Goal: Transaction & Acquisition: Complete application form

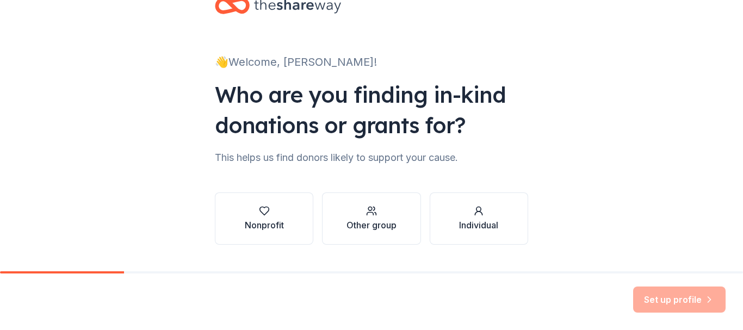
scroll to position [59, 0]
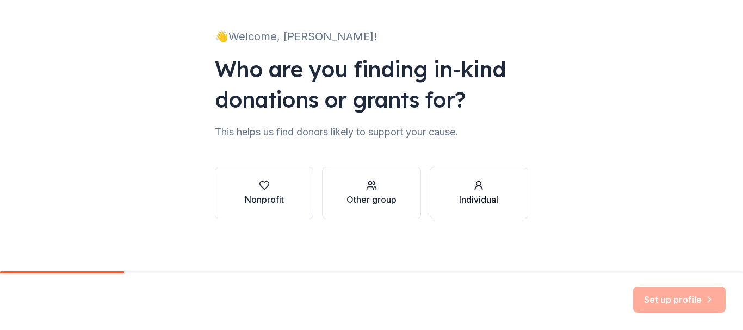
click at [475, 181] on icon "button" at bounding box center [478, 185] width 11 height 11
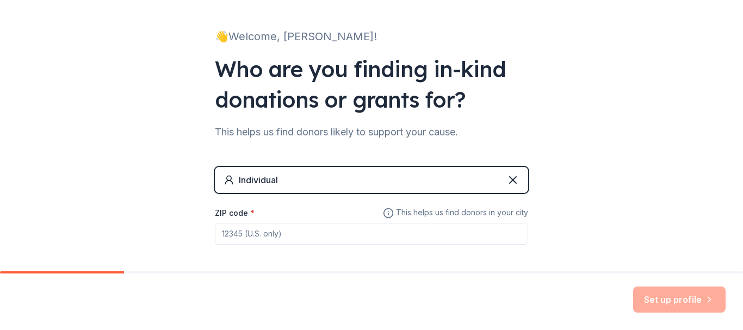
click at [346, 234] on input "ZIP code *" at bounding box center [371, 234] width 313 height 22
type input "06053"
click at [670, 302] on button "Set up profile" at bounding box center [679, 300] width 93 height 26
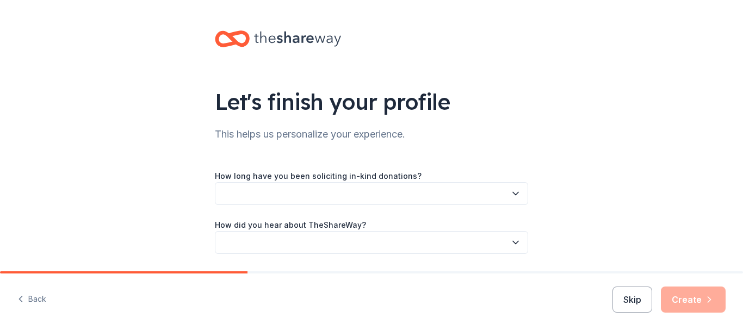
click at [161, 77] on div "Let's finish your profile This helps us personalize your experience. How long h…" at bounding box center [371, 153] width 743 height 306
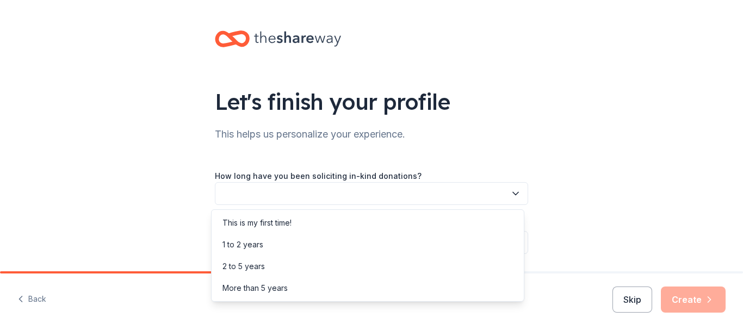
click at [368, 191] on button "button" at bounding box center [371, 193] width 313 height 23
click at [160, 164] on div "Let's finish your profile This helps us personalize your experience. How long h…" at bounding box center [371, 153] width 743 height 306
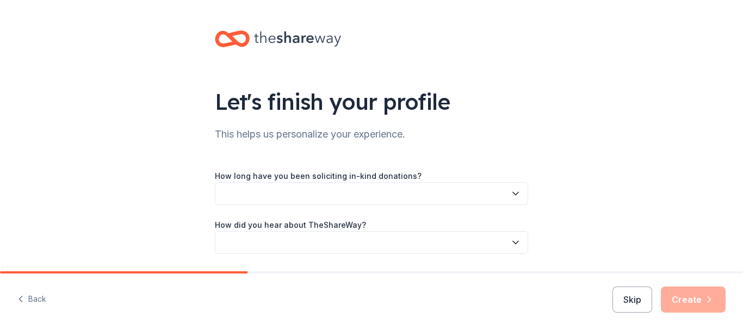
click at [281, 190] on button "button" at bounding box center [371, 193] width 313 height 23
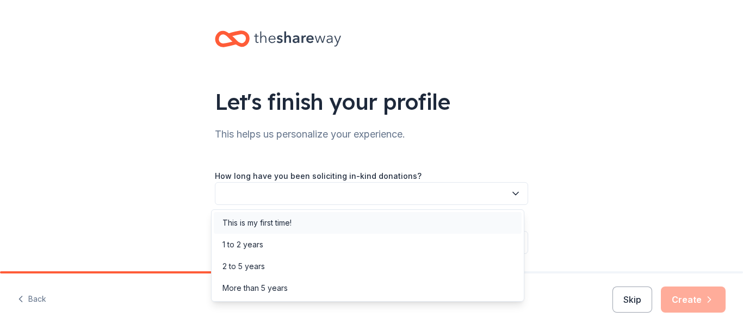
click at [267, 225] on div "This is my first time!" at bounding box center [257, 223] width 69 height 13
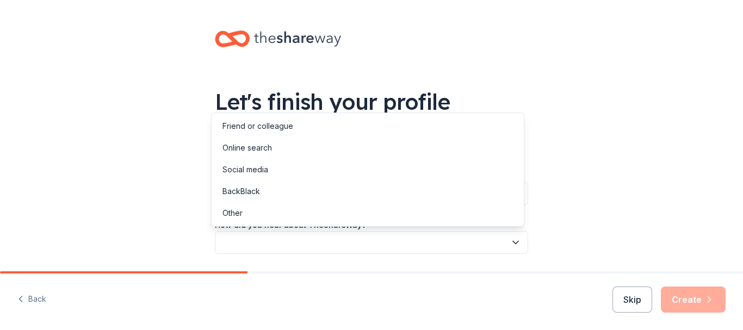
click at [266, 243] on button "button" at bounding box center [371, 242] width 313 height 23
click at [237, 211] on div "Other" at bounding box center [233, 213] width 20 height 13
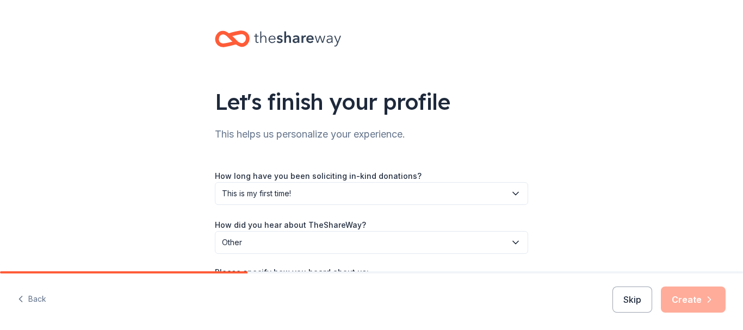
scroll to position [86, 0]
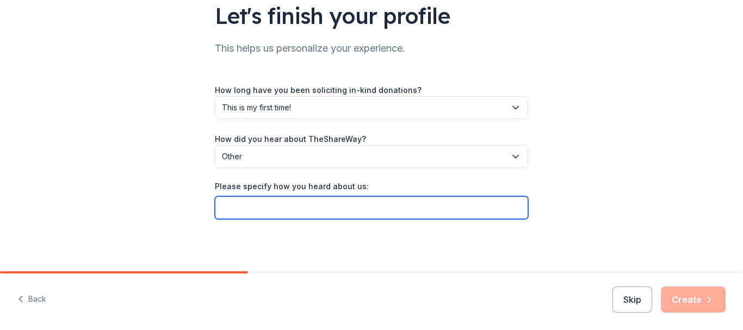
click at [324, 209] on input "Please specify how you heard about us:" at bounding box center [371, 207] width 313 height 23
type input "Coworker"
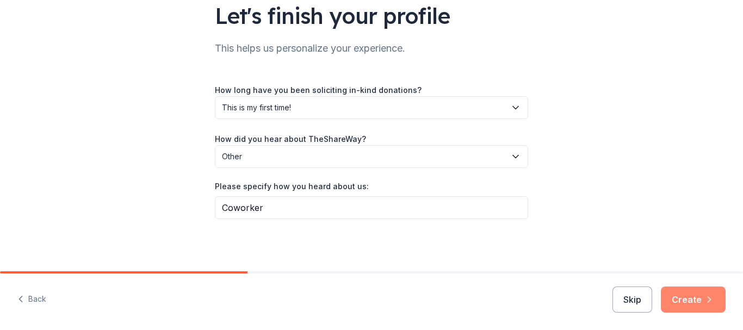
click at [692, 300] on button "Create" at bounding box center [693, 300] width 65 height 26
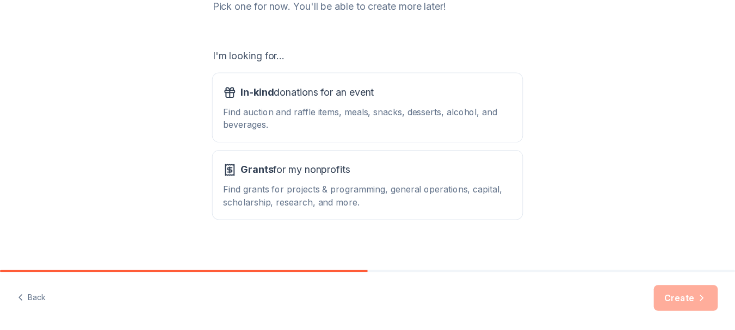
scroll to position [168, 0]
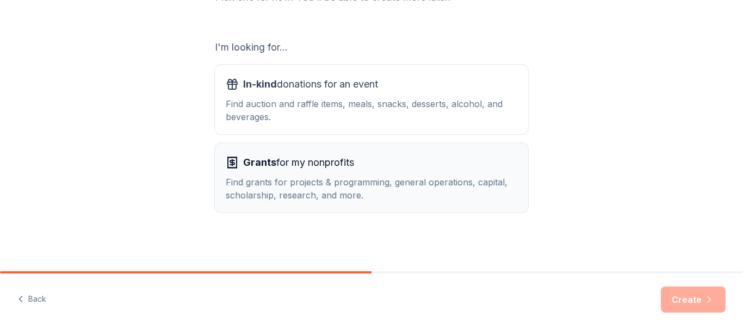
click at [334, 182] on div "Find grants for projects & programming, general operations, capital, scholarshi…" at bounding box center [372, 189] width 292 height 26
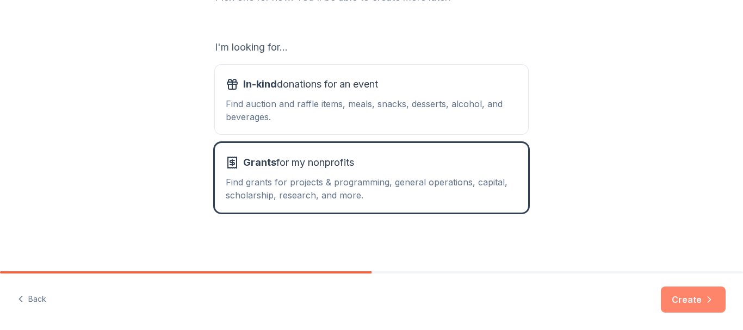
click at [691, 299] on button "Create" at bounding box center [693, 300] width 65 height 26
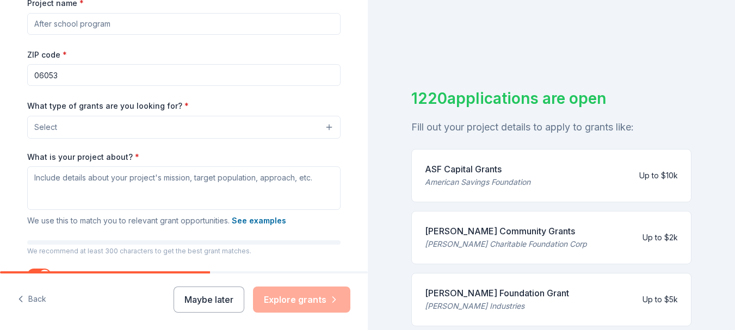
scroll to position [179, 0]
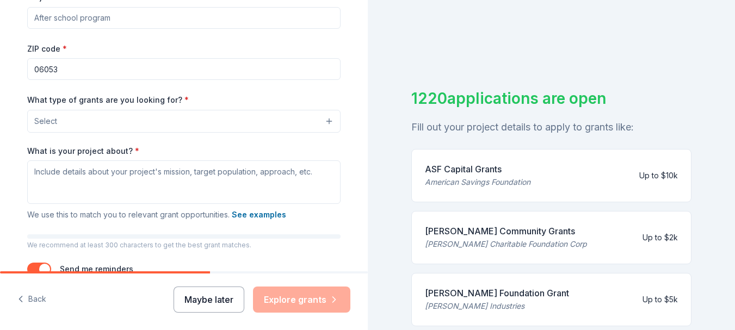
click at [191, 302] on button "Maybe later" at bounding box center [209, 300] width 71 height 26
click at [215, 303] on button "Maybe later" at bounding box center [209, 300] width 71 height 26
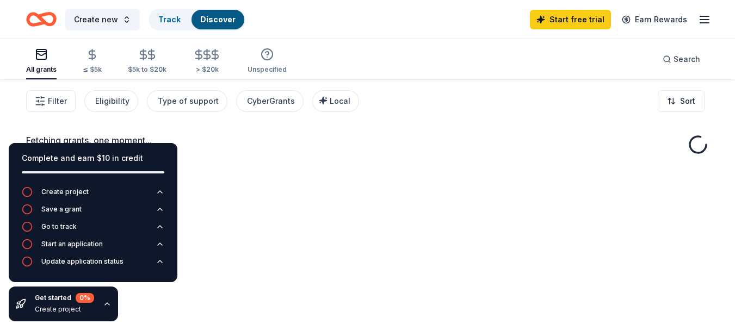
click at [699, 0] on html "Create new Track Discover Start free trial Earn Rewards All grants ≤ $5k $5k to…" at bounding box center [367, 165] width 735 height 330
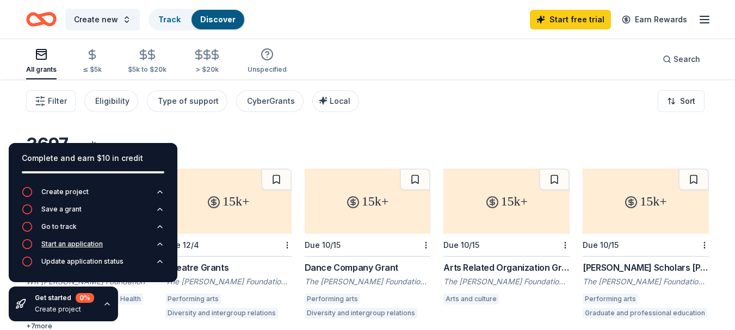
click at [26, 243] on icon "button" at bounding box center [27, 244] width 11 height 11
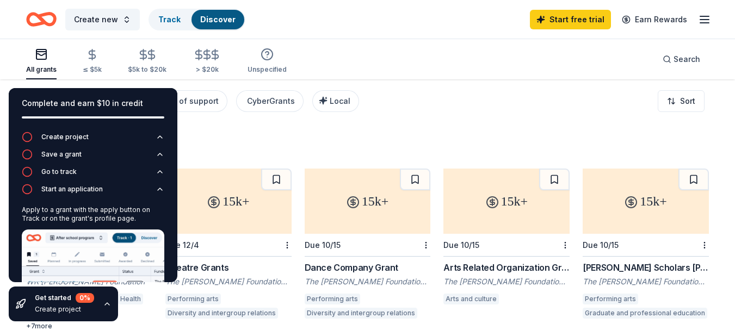
scroll to position [74, 0]
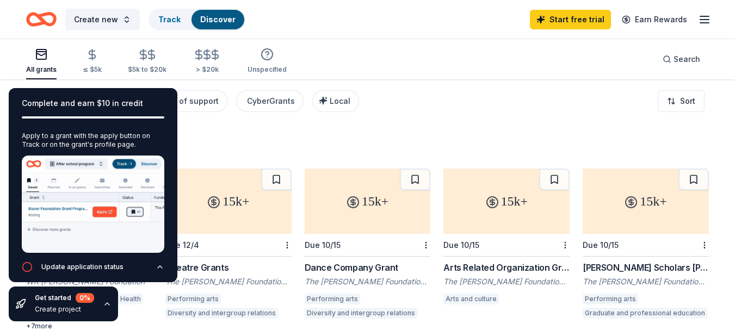
click at [233, 141] on div "3697 results" at bounding box center [367, 145] width 683 height 22
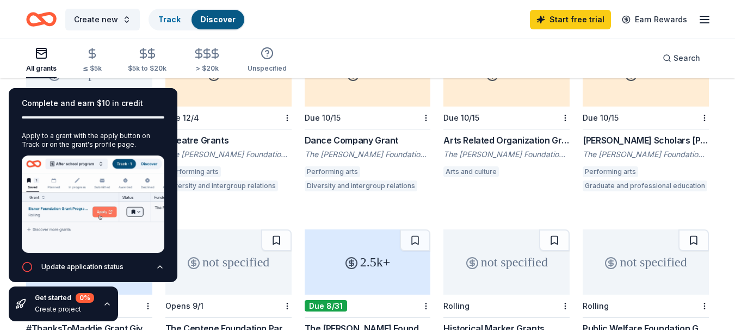
click at [108, 307] on icon "button" at bounding box center [107, 304] width 9 height 9
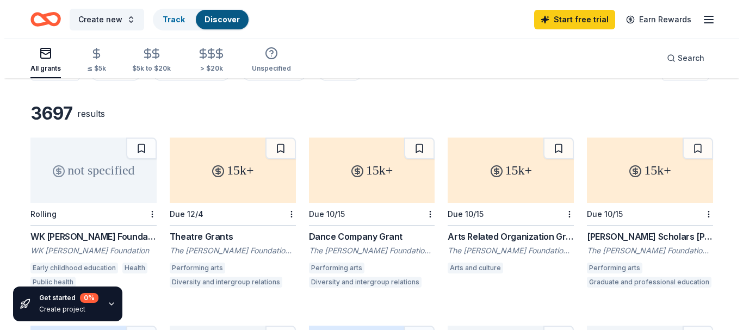
scroll to position [0, 0]
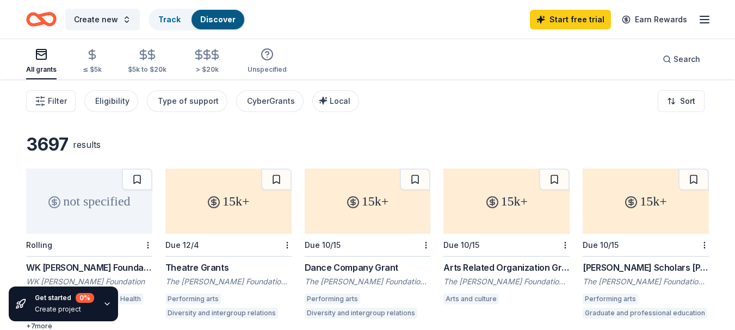
click at [680, 58] on span "Search" at bounding box center [687, 59] width 27 height 13
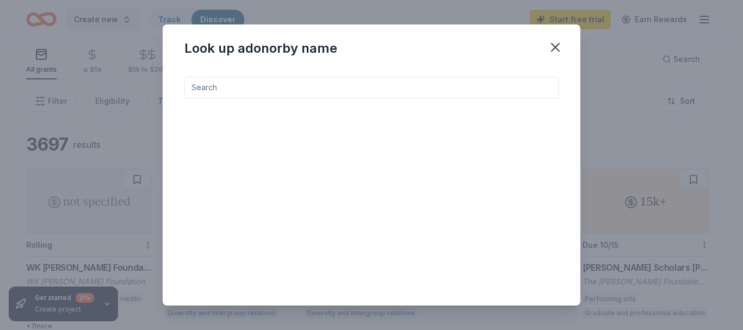
click at [309, 90] on input at bounding box center [371, 88] width 374 height 22
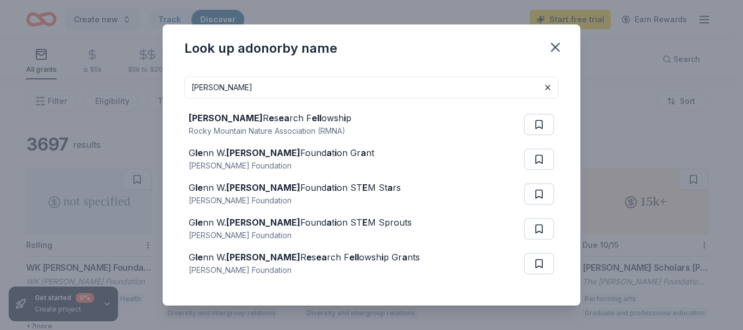
type input "[PERSON_NAME]"
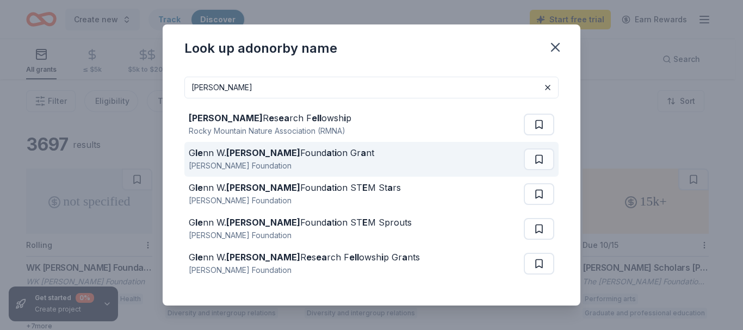
click at [247, 156] on strong "[PERSON_NAME]" at bounding box center [263, 152] width 74 height 11
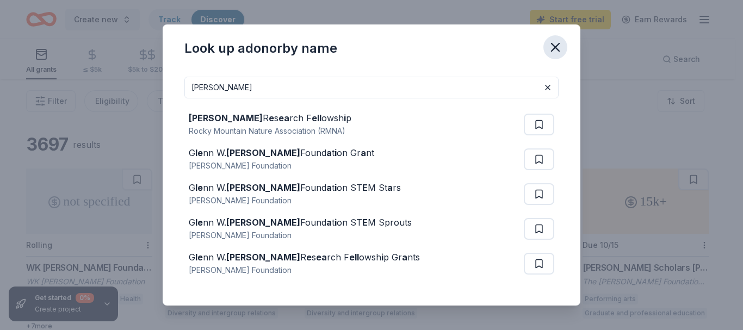
click at [558, 50] on icon "button" at bounding box center [556, 48] width 8 height 8
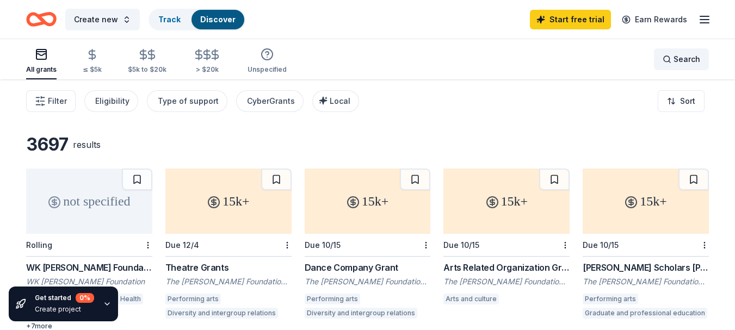
click at [680, 60] on span "Search" at bounding box center [687, 59] width 27 height 13
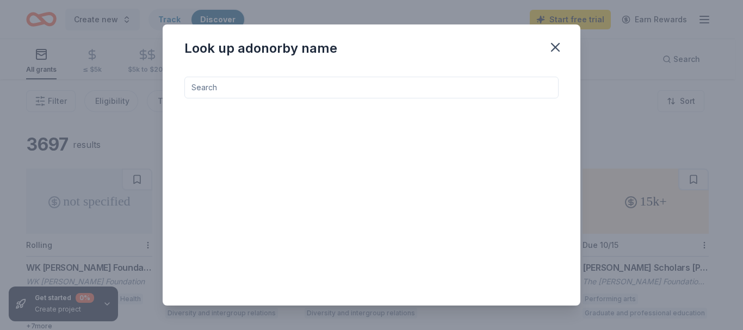
click at [295, 88] on input at bounding box center [371, 88] width 374 height 22
type input "stem"
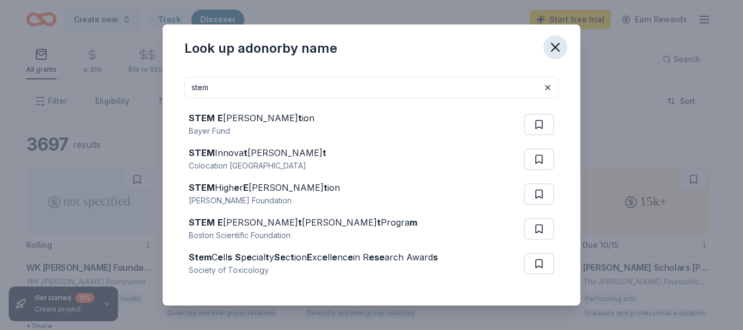
click at [558, 48] on icon "button" at bounding box center [555, 47] width 15 height 15
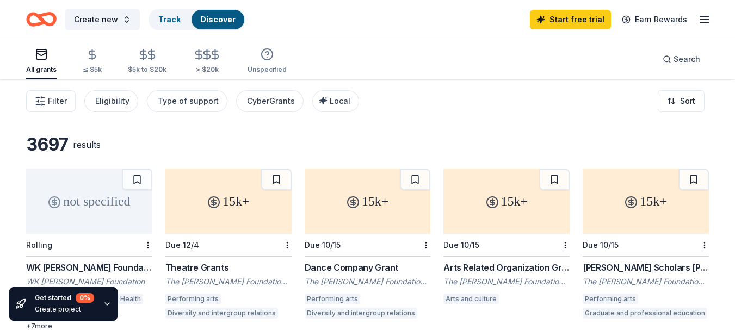
click at [423, 61] on div "All grants ≤ $5k $5k to $20k > $20k Unspecified Search" at bounding box center [367, 59] width 683 height 40
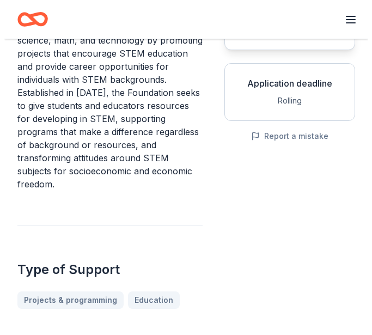
scroll to position [32, 0]
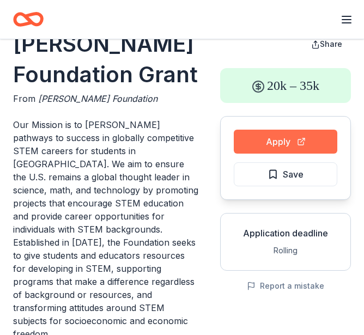
click at [280, 141] on button "Apply" at bounding box center [284, 142] width 103 height 24
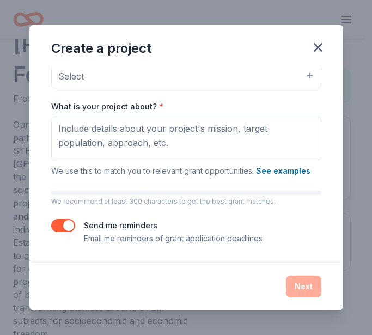
scroll to position [0, 0]
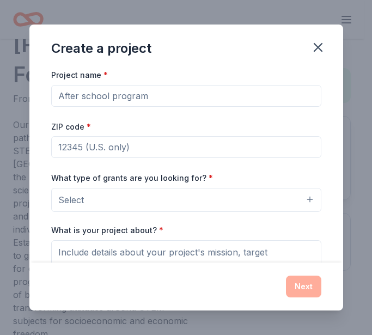
click at [144, 97] on input "Project name *" at bounding box center [186, 96] width 270 height 22
type input "DEEP"
type input "06053"
click at [162, 195] on button "Select" at bounding box center [186, 200] width 270 height 24
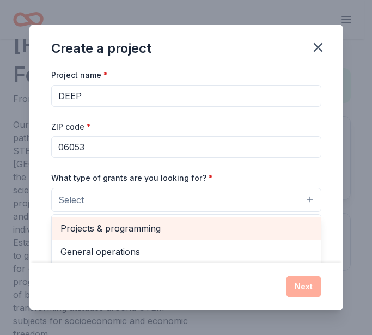
click at [130, 229] on span "Projects & programming" at bounding box center [185, 228] width 251 height 14
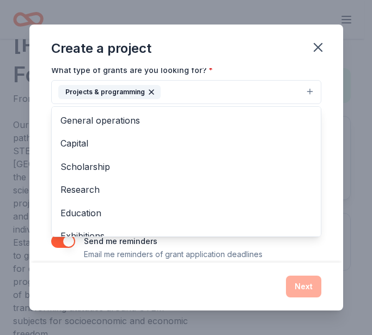
scroll to position [118, 0]
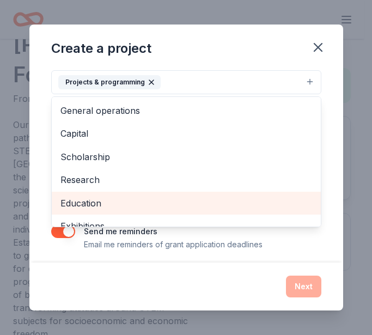
click at [97, 199] on span "Education" at bounding box center [185, 203] width 251 height 14
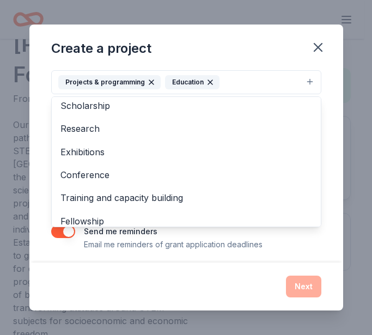
scroll to position [83, 0]
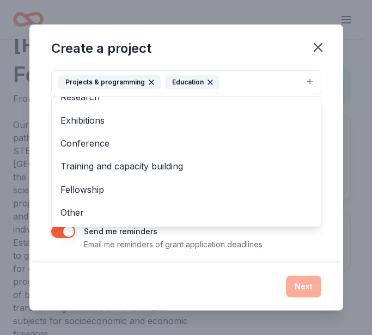
click at [327, 210] on div "Project name * DEEP ZIP code * 06053 What type of grants are you looking for? *…" at bounding box center [185, 165] width 313 height 194
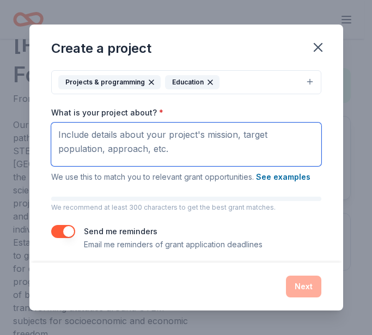
click at [229, 139] on textarea "What is your project about? *" at bounding box center [186, 144] width 270 height 44
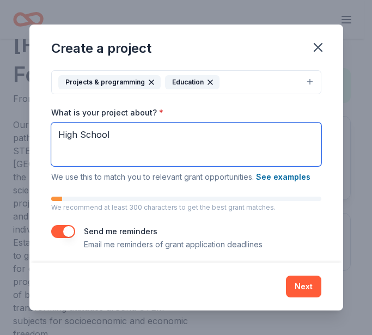
type textarea "High School"
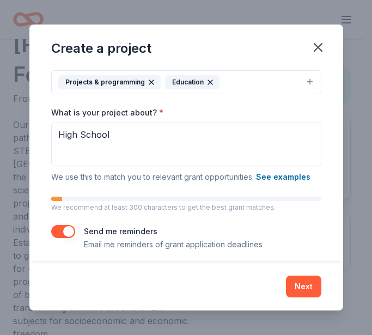
scroll to position [123, 0]
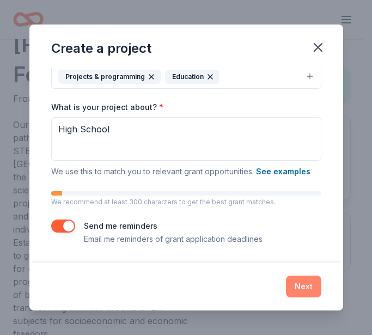
click at [300, 285] on button "Next" at bounding box center [303, 286] width 35 height 22
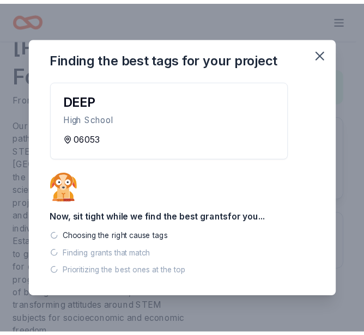
scroll to position [0, 0]
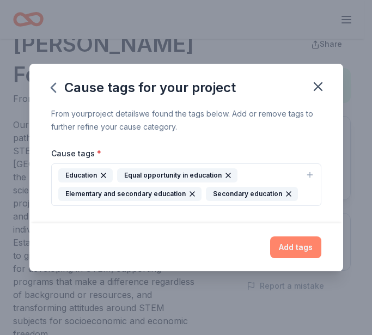
click at [292, 251] on button "Add tags" at bounding box center [295, 247] width 51 height 22
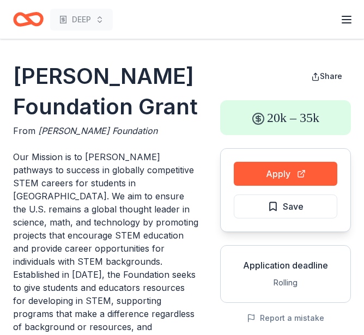
scroll to position [7, 0]
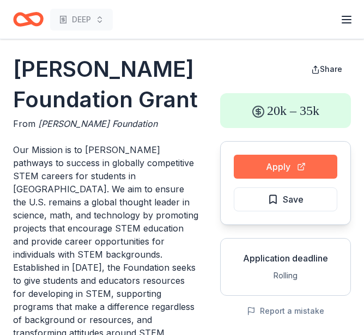
click at [273, 173] on button "Apply" at bounding box center [284, 167] width 103 height 24
